Goal: Information Seeking & Learning: Learn about a topic

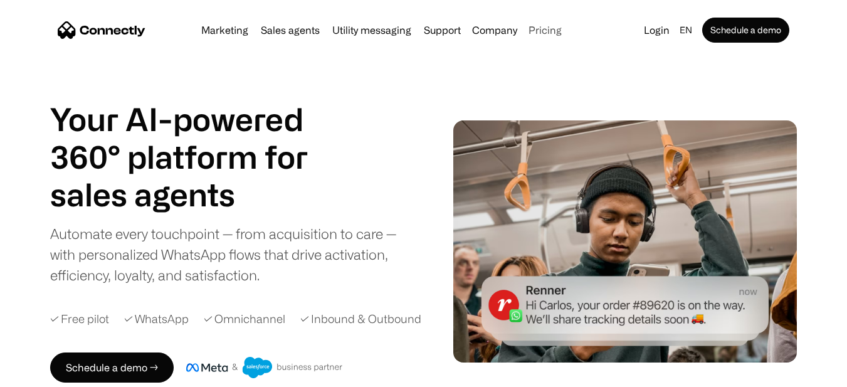
click at [547, 31] on link "Pricing" at bounding box center [545, 30] width 43 height 10
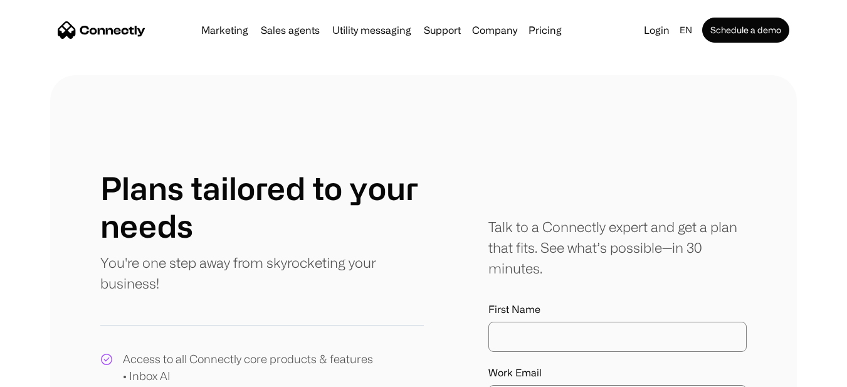
click at [550, 26] on link "Pricing" at bounding box center [545, 30] width 43 height 10
